Goal: Task Accomplishment & Management: Manage account settings

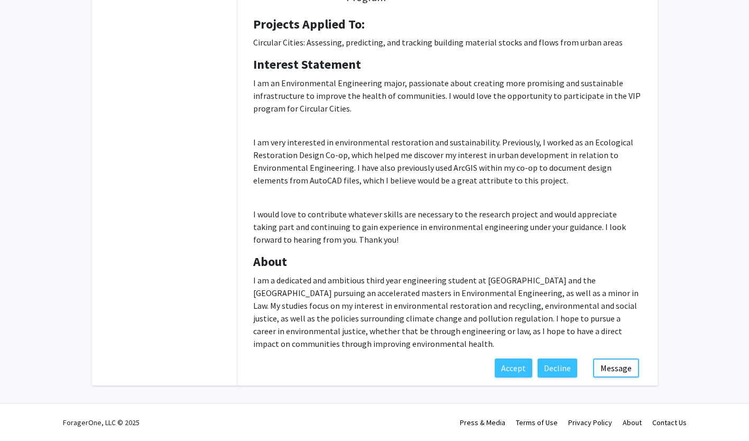
scroll to position [176, 0]
click at [569, 372] on button "Decline" at bounding box center [558, 367] width 40 height 19
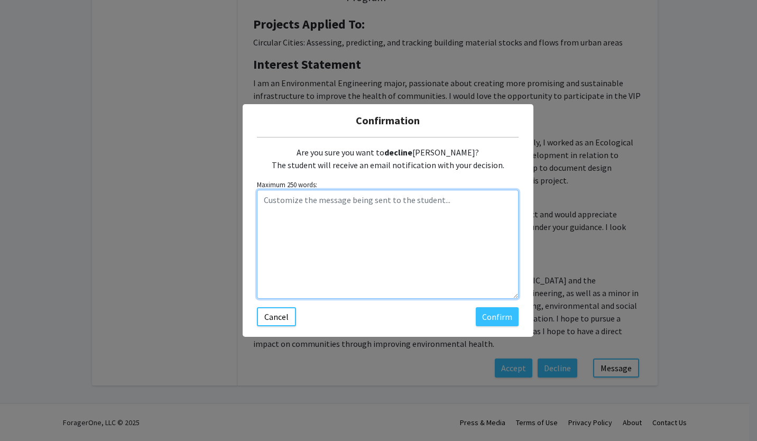
click at [360, 229] on textarea "Customize the message being sent to the student..." at bounding box center [388, 244] width 262 height 109
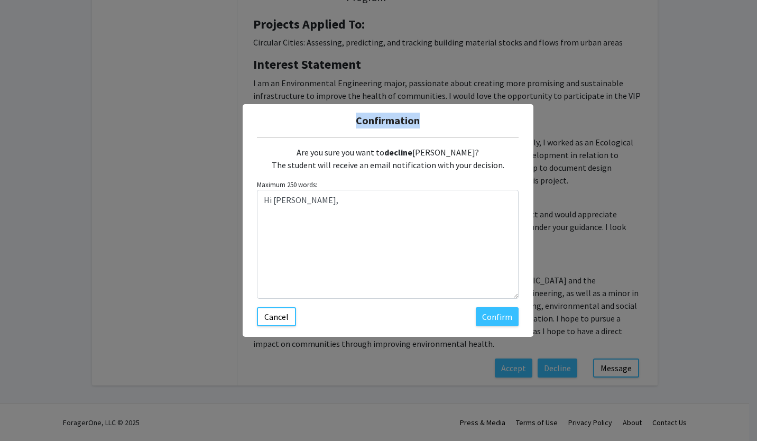
drag, startPoint x: 435, startPoint y: 119, endPoint x: 260, endPoint y: 127, distance: 175.1
click at [260, 127] on h5 "Confirmation" at bounding box center [388, 121] width 274 height 16
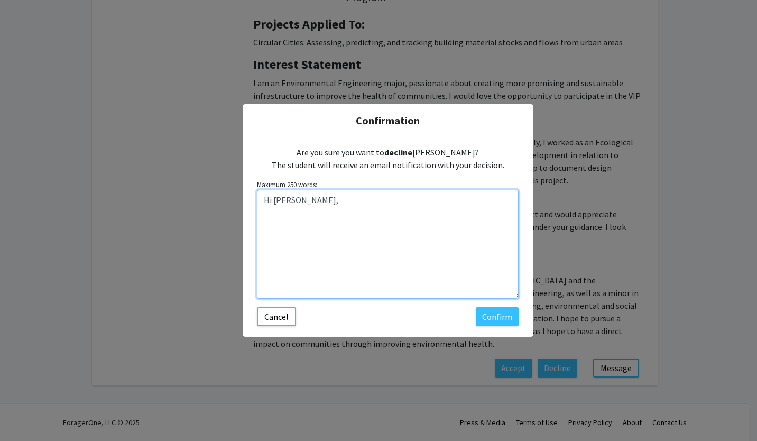
click at [327, 206] on textarea "Hi [PERSON_NAME]," at bounding box center [388, 244] width 262 height 109
click at [321, 219] on textarea "Hi [PERSON_NAME]," at bounding box center [388, 244] width 262 height 109
click at [319, 215] on textarea "Hi [PERSON_NAME], Thank you for the interest in participating in our VIP! Unfor…" at bounding box center [388, 244] width 262 height 109
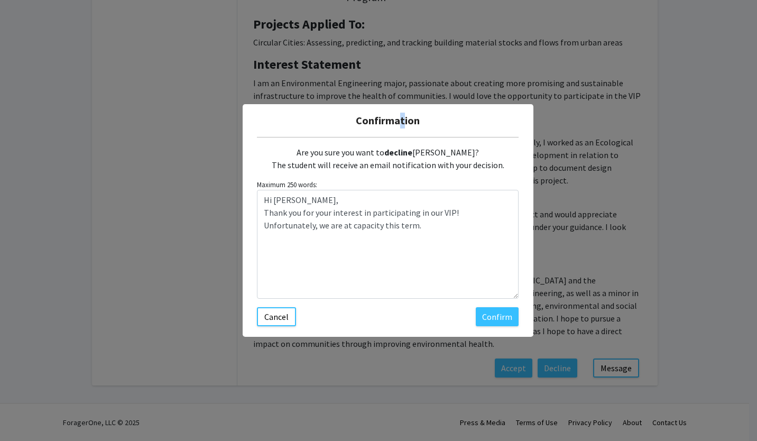
click at [396, 106] on div "Confirmation" at bounding box center [388, 120] width 291 height 33
drag, startPoint x: 396, startPoint y: 106, endPoint x: 402, endPoint y: 110, distance: 7.5
click at [398, 110] on div "Confirmation" at bounding box center [388, 120] width 291 height 33
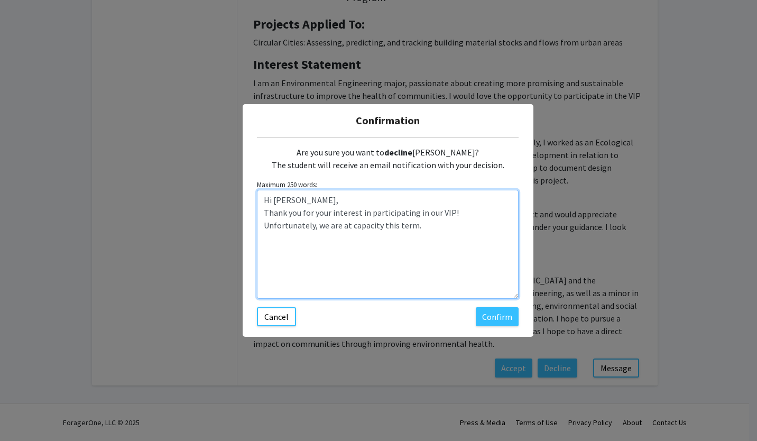
drag, startPoint x: 386, startPoint y: 226, endPoint x: 262, endPoint y: 200, distance: 127.5
click at [262, 200] on textarea "Hi [PERSON_NAME], Thank you for your interest in participating in our VIP! Unfo…" at bounding box center [388, 244] width 262 height 109
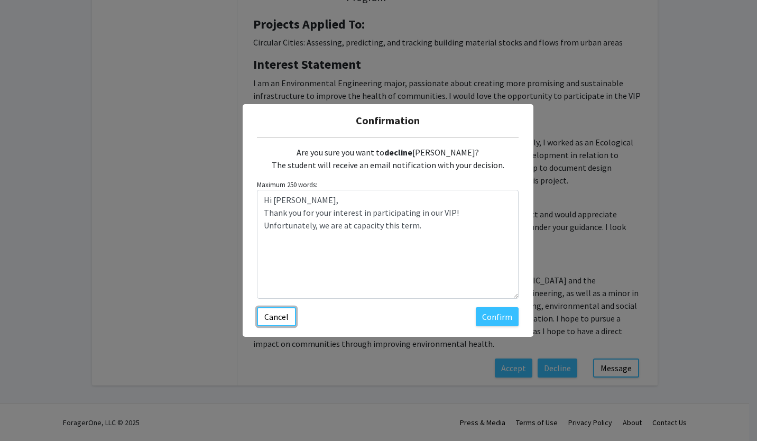
click at [269, 314] on button "Cancel" at bounding box center [276, 316] width 39 height 19
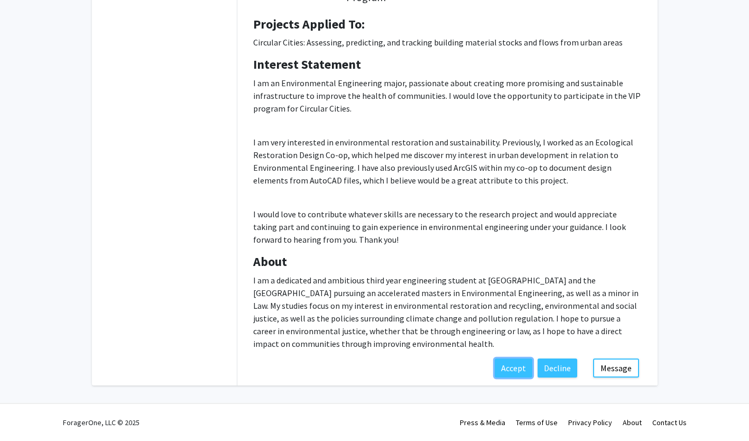
click at [525, 369] on button "Accept" at bounding box center [514, 367] width 38 height 19
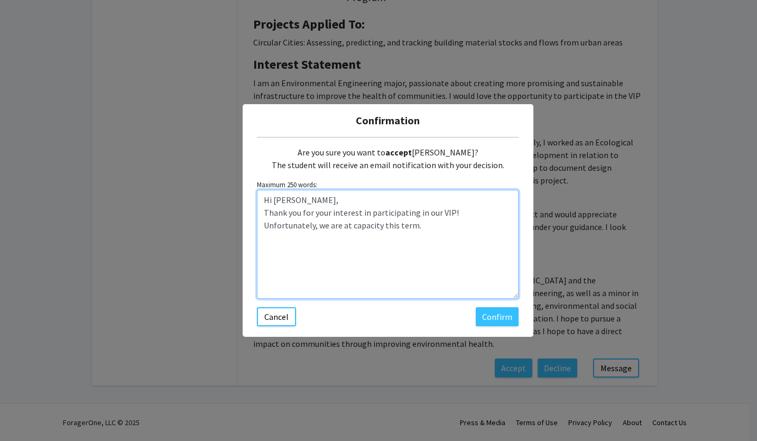
click at [454, 225] on textarea "Hi [PERSON_NAME], Thank you for your interest in participating in our VIP! Unfo…" at bounding box center [388, 244] width 262 height 109
drag, startPoint x: 447, startPoint y: 222, endPoint x: 449, endPoint y: 212, distance: 9.6
click at [449, 212] on textarea "Hi [PERSON_NAME], Thank you for your interest in participating in our VIP! Unfo…" at bounding box center [388, 244] width 262 height 109
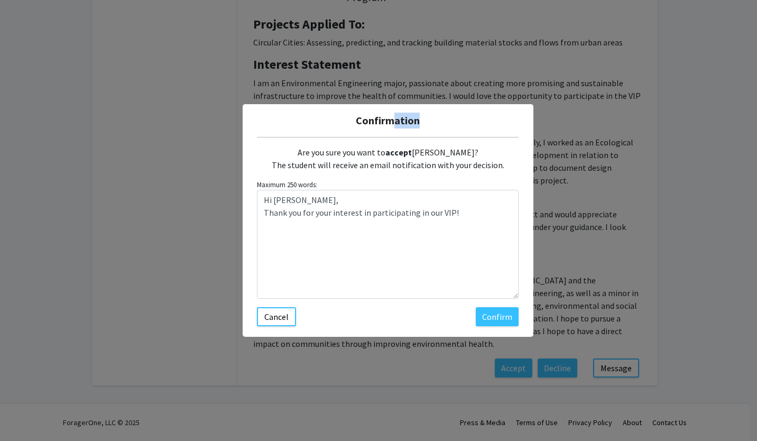
drag, startPoint x: 456, startPoint y: 111, endPoint x: 388, endPoint y: 121, distance: 68.4
click at [388, 121] on div "Confirmation" at bounding box center [388, 120] width 291 height 33
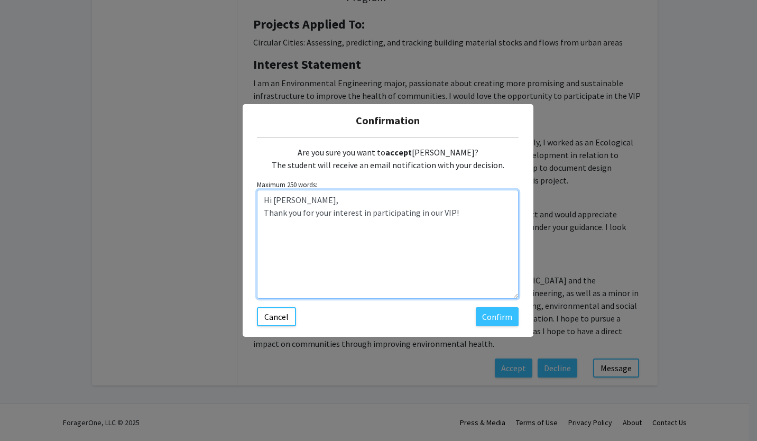
drag, startPoint x: 388, startPoint y: 121, endPoint x: 464, endPoint y: 212, distance: 118.6
click at [464, 212] on textarea "Hi [PERSON_NAME], Thank you for your interest in participating in our VIP!" at bounding box center [388, 244] width 262 height 109
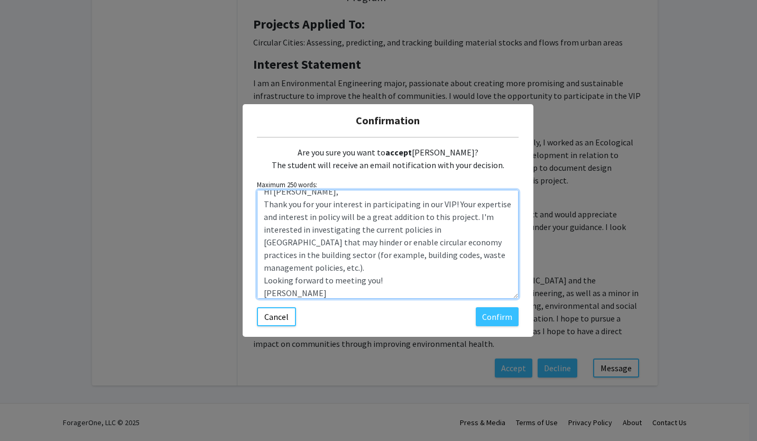
scroll to position [25, 0]
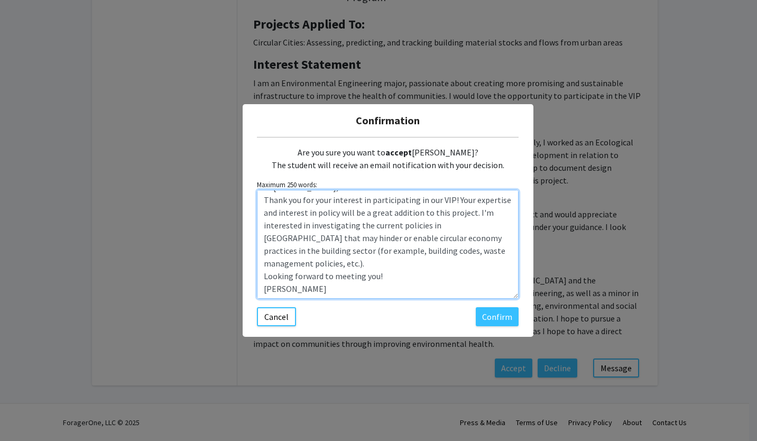
type textarea "Hi [PERSON_NAME], Thank you for your interest in participating in our VIP! Your…"
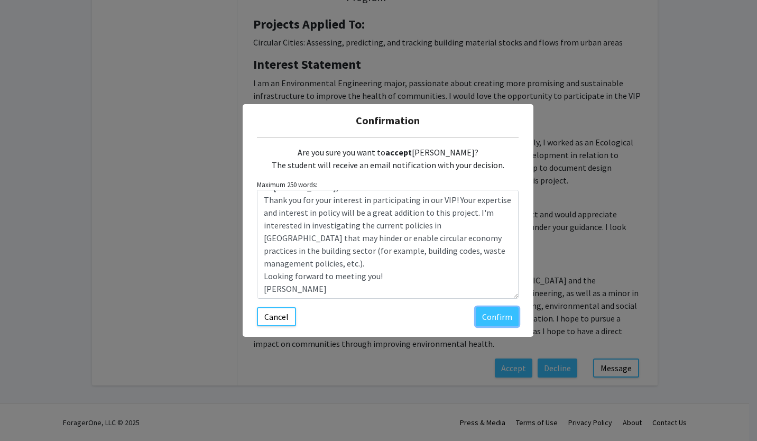
click at [490, 319] on button "Confirm" at bounding box center [497, 316] width 43 height 19
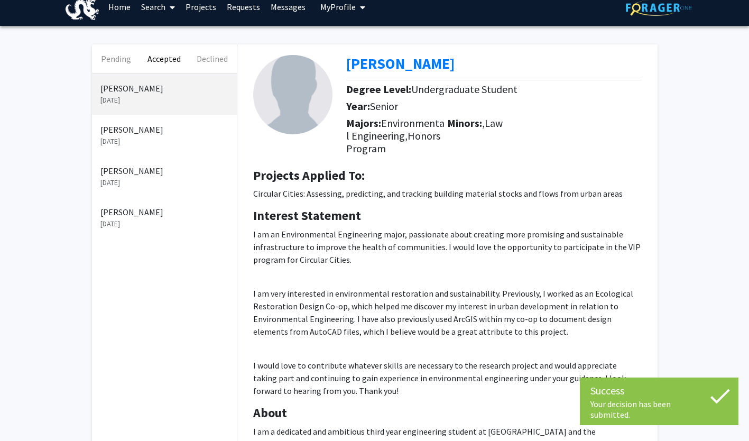
scroll to position [0, 0]
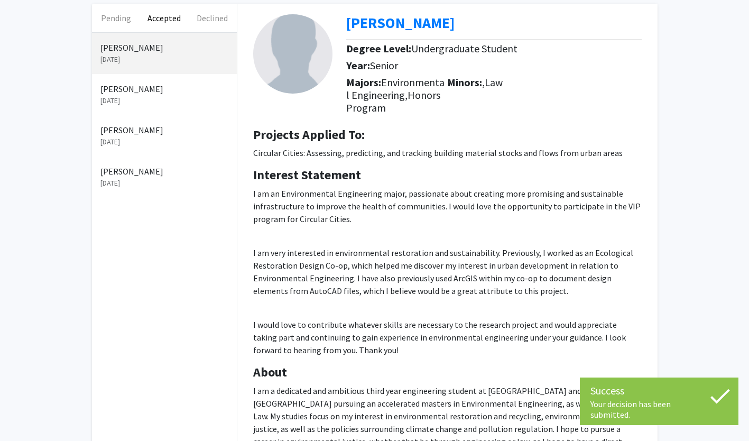
click at [119, 22] on button "Pending" at bounding box center [116, 18] width 48 height 29
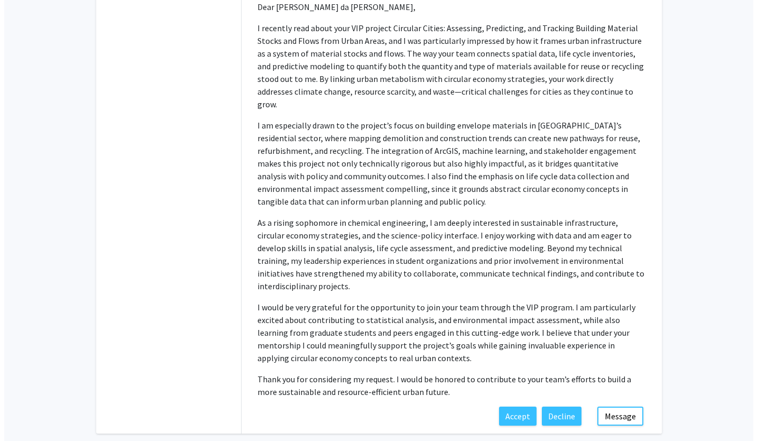
scroll to position [262, 0]
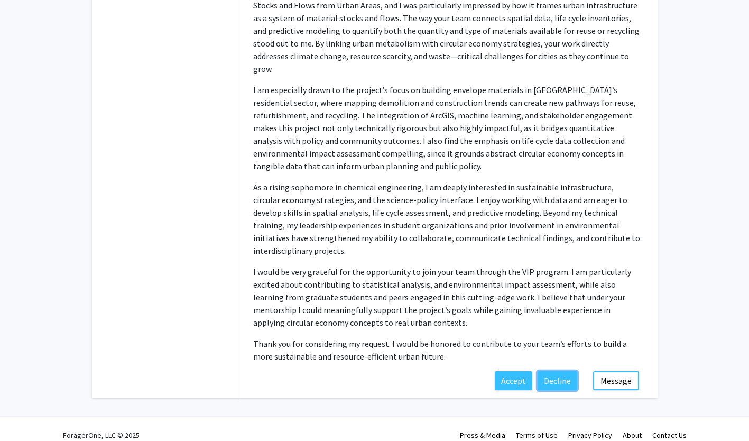
click at [559, 372] on button "Decline" at bounding box center [558, 380] width 40 height 19
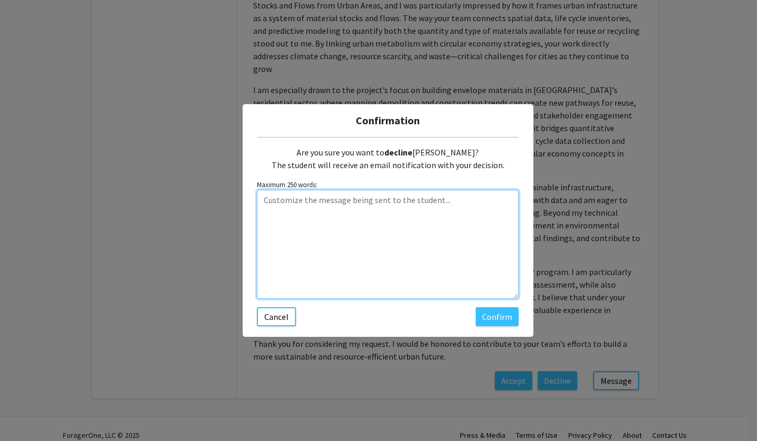
click at [380, 209] on textarea "Customize the message being sent to the student..." at bounding box center [388, 244] width 262 height 109
click at [403, 225] on textarea "Customize the message being sent to the student..." at bounding box center [388, 244] width 262 height 109
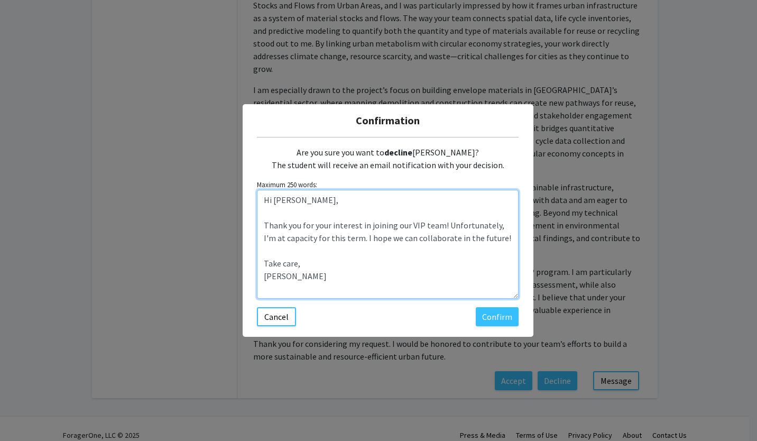
type textarea "Hi [PERSON_NAME], Thank you for your interest in joining our VIP team! Unfortun…"
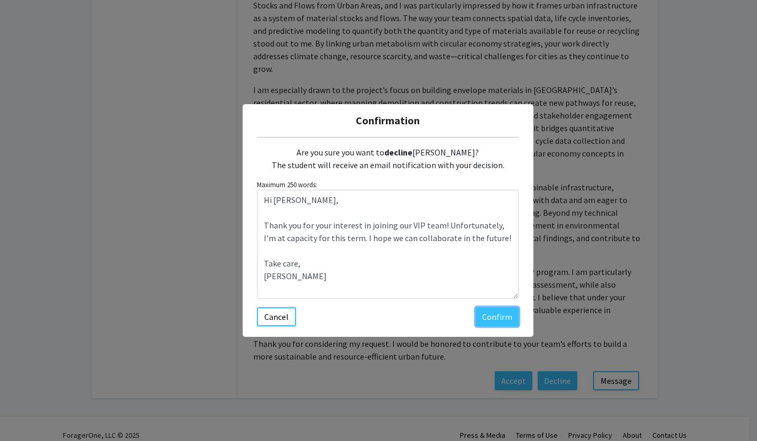
click at [491, 317] on button "Confirm" at bounding box center [497, 316] width 43 height 19
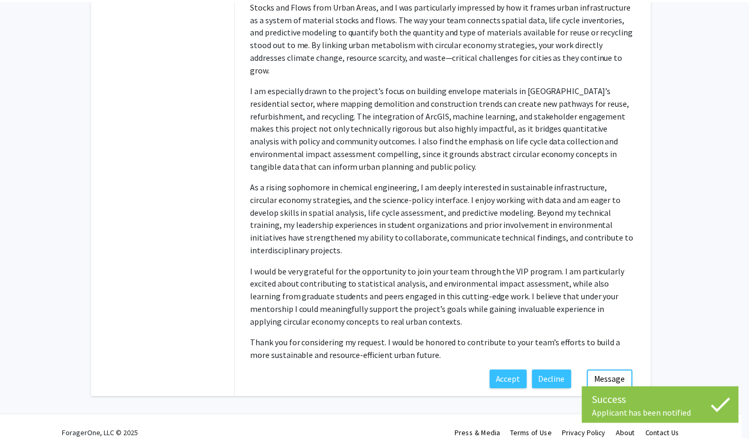
scroll to position [41, 0]
